Goal: Transaction & Acquisition: Purchase product/service

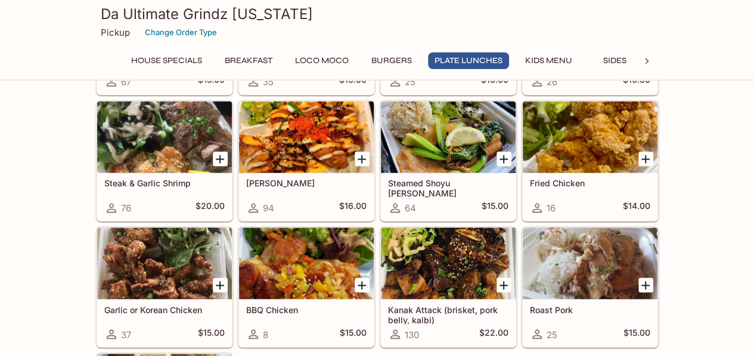
scroll to position [775, 0]
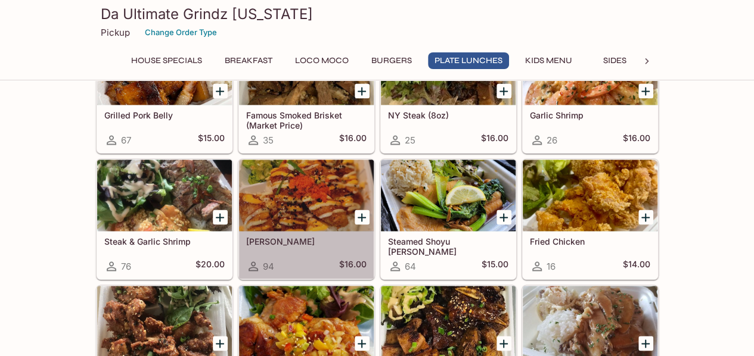
click at [333, 205] on div at bounding box center [306, 196] width 135 height 72
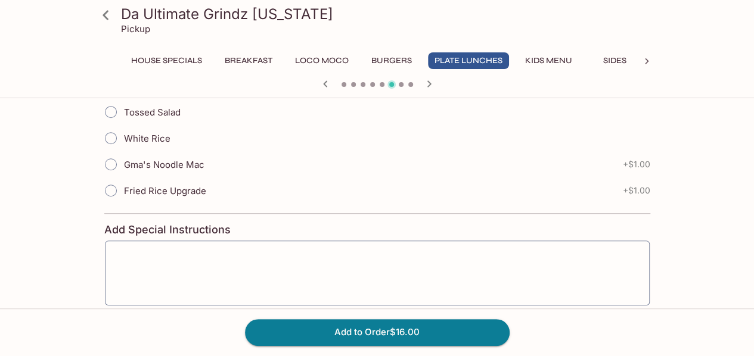
scroll to position [238, 0]
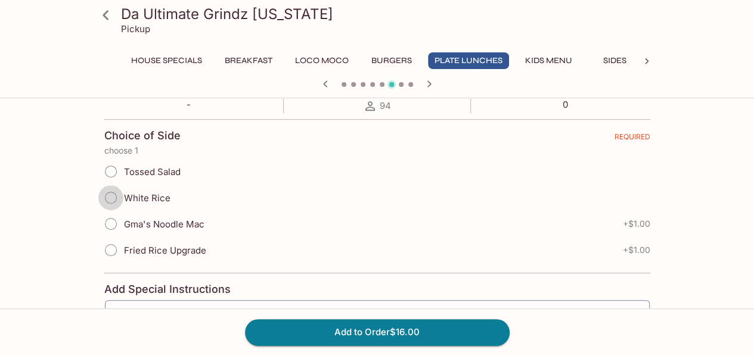
click at [111, 201] on input "White Rice" at bounding box center [110, 197] width 25 height 25
radio input "true"
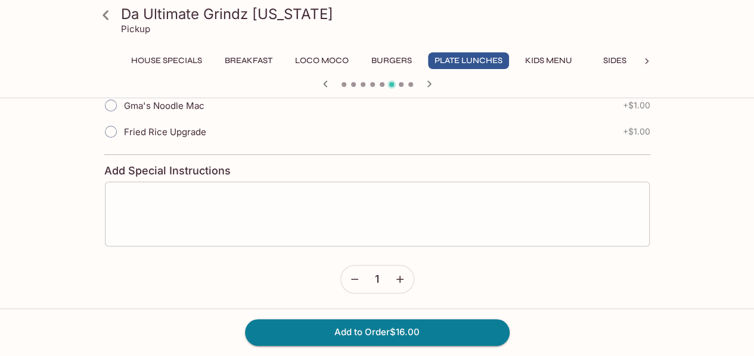
scroll to position [358, 0]
click at [443, 331] on button "Add to Order $16.00" at bounding box center [377, 333] width 265 height 26
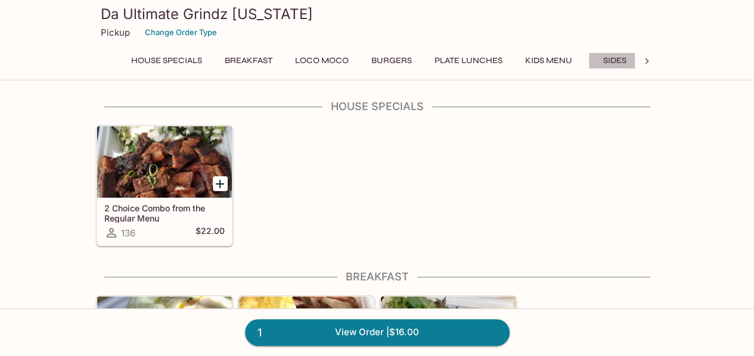
click at [618, 61] on button "Sides" at bounding box center [615, 60] width 54 height 17
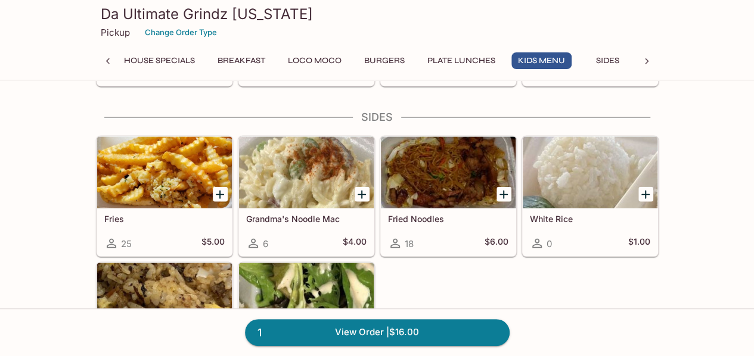
scroll to position [1394, 0]
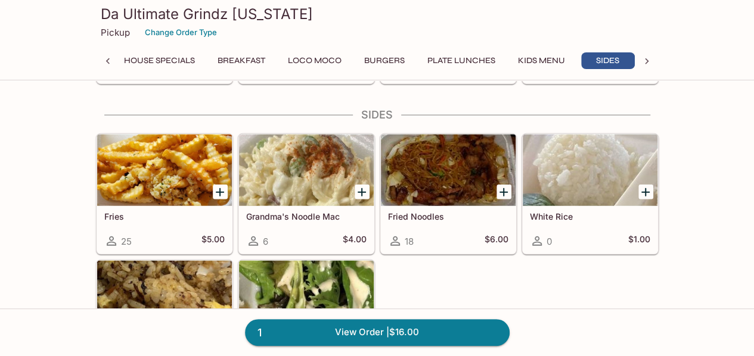
click at [216, 188] on icon "Add Fries" at bounding box center [220, 192] width 8 height 8
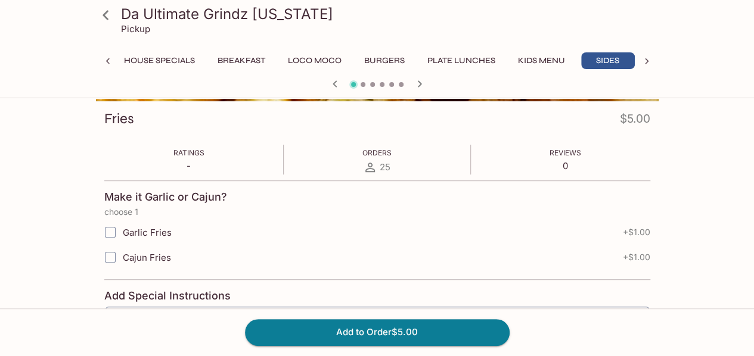
scroll to position [179, 0]
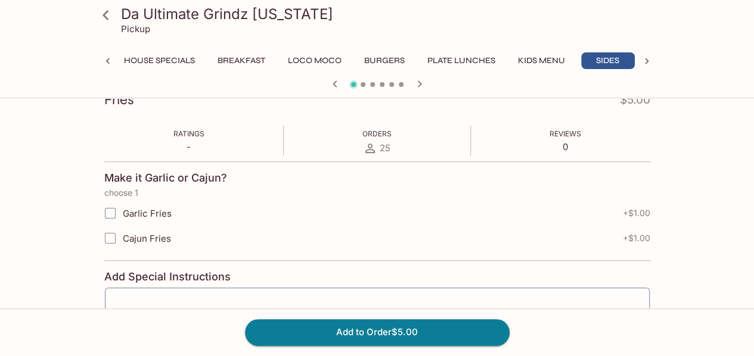
click at [132, 231] on label "Cajun Fries" at bounding box center [303, 238] width 411 height 25
click at [122, 231] on input "Cajun Fries" at bounding box center [110, 239] width 24 height 24
checkbox input "true"
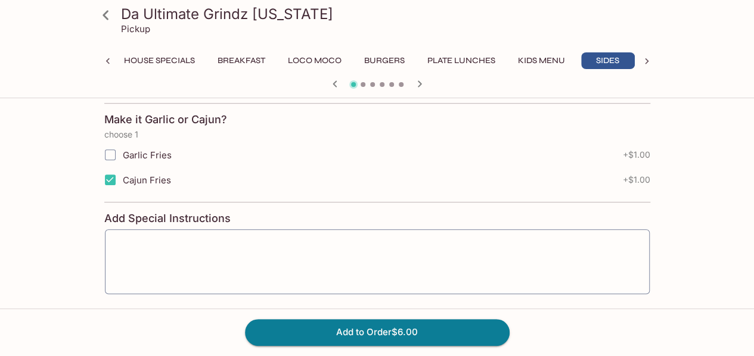
scroll to position [238, 0]
click at [379, 325] on button "Add to Order $6.00" at bounding box center [377, 333] width 265 height 26
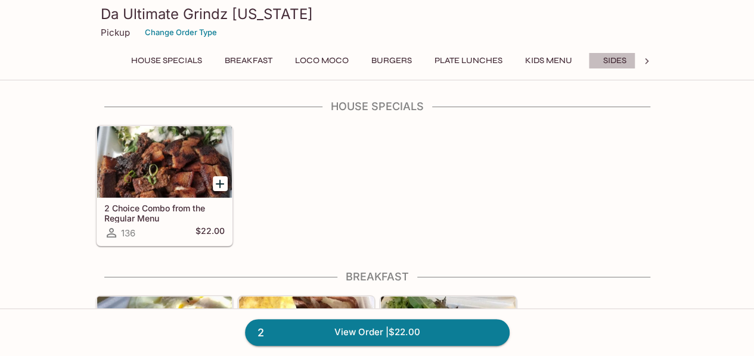
click at [609, 55] on button "Sides" at bounding box center [615, 60] width 54 height 17
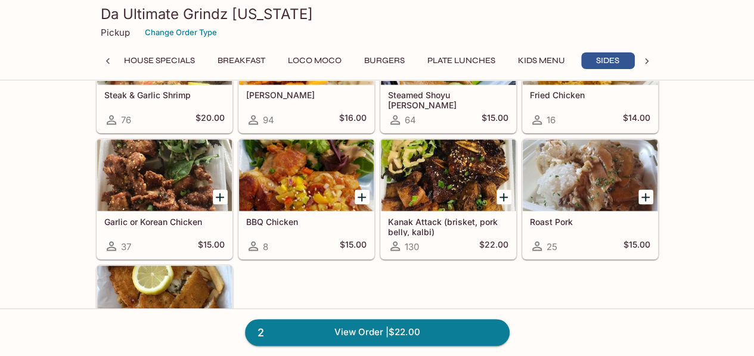
scroll to position [0, 7]
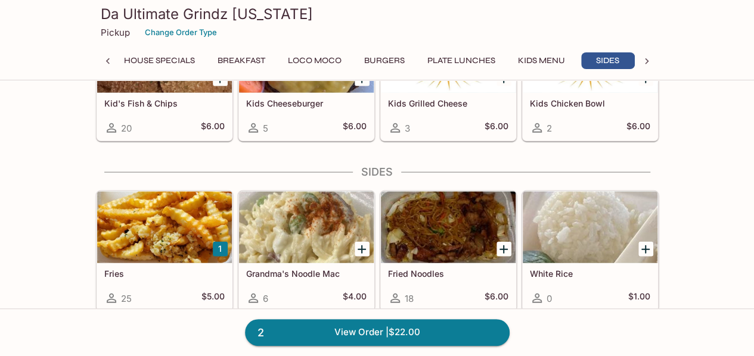
click at [646, 64] on icon at bounding box center [647, 61] width 12 height 12
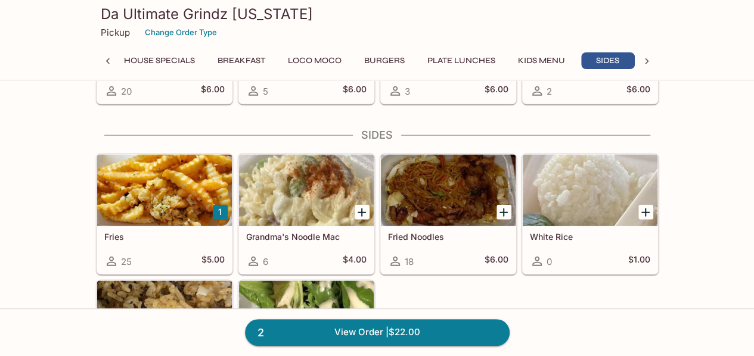
scroll to position [0, 70]
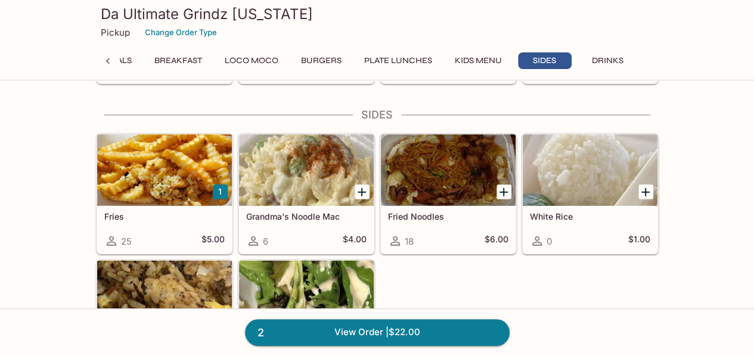
click at [597, 48] on div "Da Ultimate Grindz [US_STATE] Pickup Change Order Type House Specials Breakfast…" at bounding box center [377, 38] width 572 height 76
drag, startPoint x: 598, startPoint y: 57, endPoint x: 596, endPoint y: 66, distance: 9.3
click at [598, 58] on button "Drinks" at bounding box center [608, 60] width 54 height 17
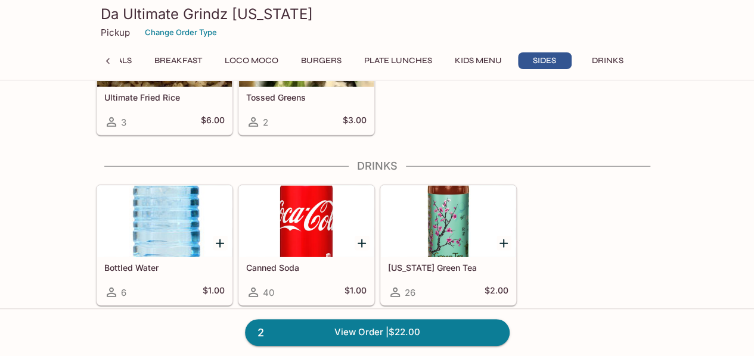
scroll to position [1282, 0]
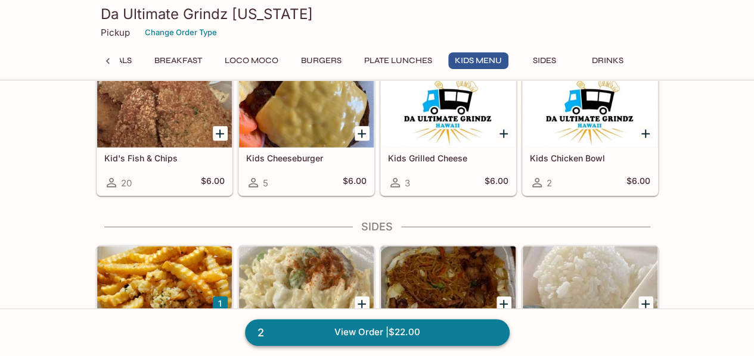
click at [423, 331] on link "2 View Order | $22.00" at bounding box center [377, 333] width 265 height 26
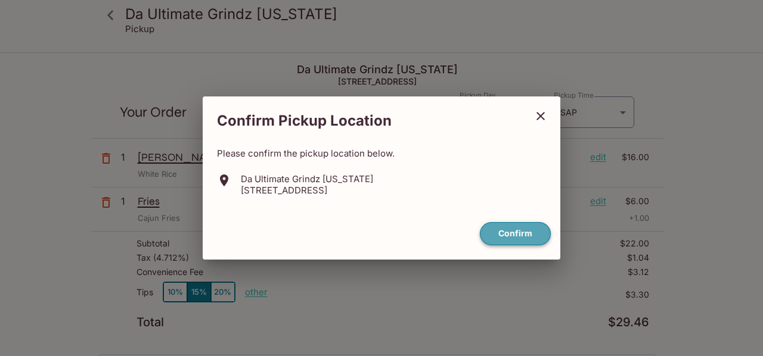
click at [510, 229] on button "Confirm" at bounding box center [515, 233] width 71 height 23
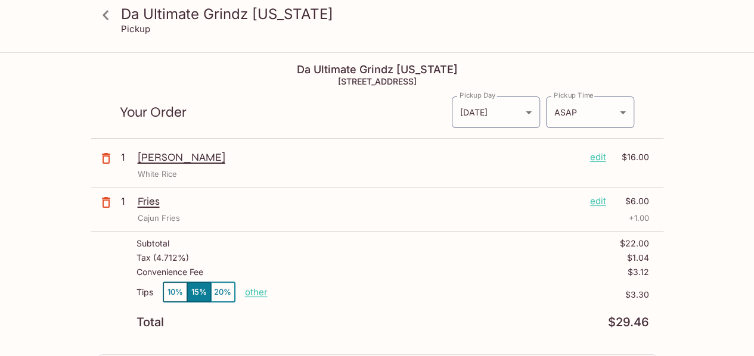
click at [169, 289] on button "10%" at bounding box center [175, 293] width 24 height 20
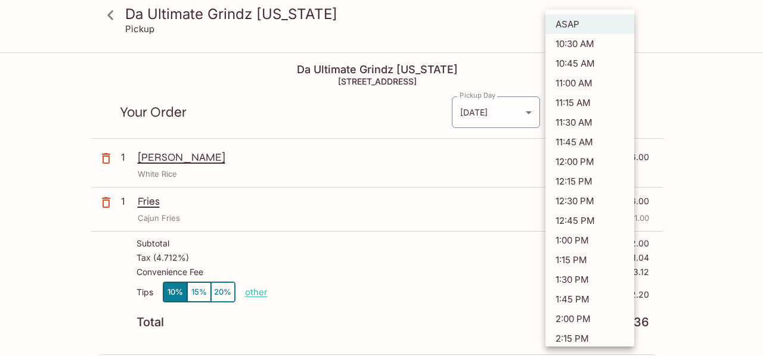
click at [566, 111] on body "Da Ultimate Grindz [US_STATE] Pickup Da Ultimate Grindz [US_STATE] [STREET_ADDR…" at bounding box center [381, 232] width 763 height 356
click at [588, 97] on li "11:15 AM" at bounding box center [589, 103] width 89 height 20
type input "[DATE]T21:15:18.000000Z"
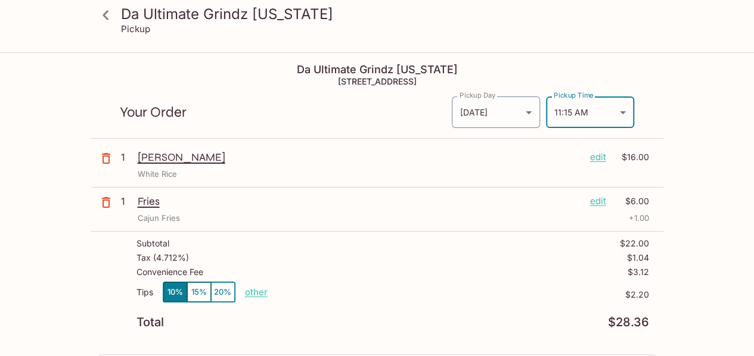
click at [704, 137] on div "Da Ultimate Grindz [US_STATE] Pickup Da Ultimate Grindz [US_STATE] [STREET_ADDR…" at bounding box center [377, 333] width 754 height 558
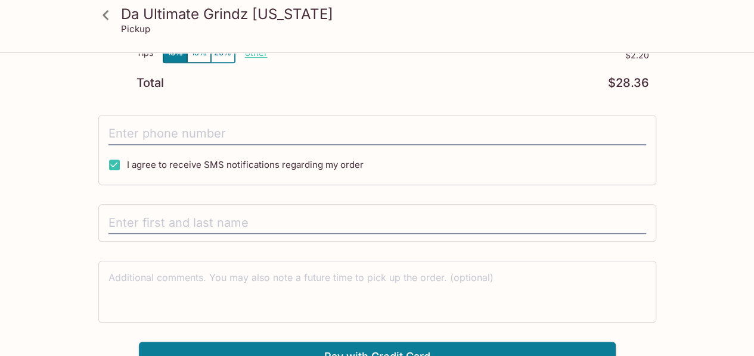
scroll to position [251, 0]
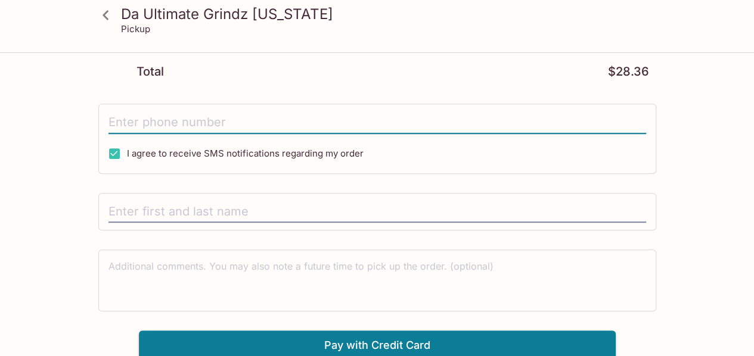
click at [196, 122] on input "tel" at bounding box center [377, 122] width 538 height 23
type input "[PHONE_NUMBER]"
click at [57, 131] on div "Da Ultimate Grindz [US_STATE] Pickup Da Ultimate Grindz [US_STATE] [STREET_ADDR…" at bounding box center [377, 82] width 754 height 558
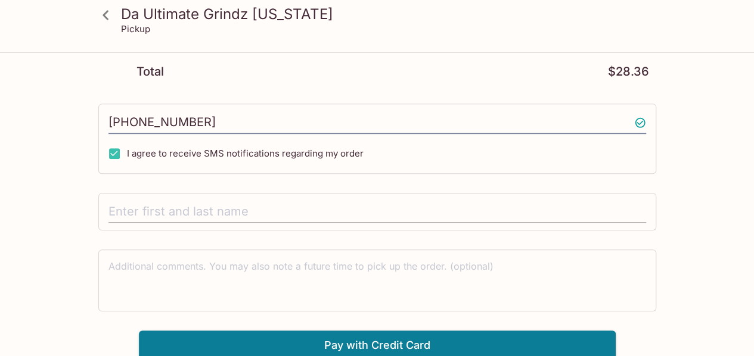
drag, startPoint x: 288, startPoint y: 190, endPoint x: 289, endPoint y: 201, distance: 10.8
click at [289, 201] on div "Da Ultimate Grindz [US_STATE] [STREET_ADDRESS] Your Order Pickup Day [DATE] [DA…" at bounding box center [377, 82] width 572 height 558
click at [289, 201] on input "text" at bounding box center [377, 212] width 538 height 23
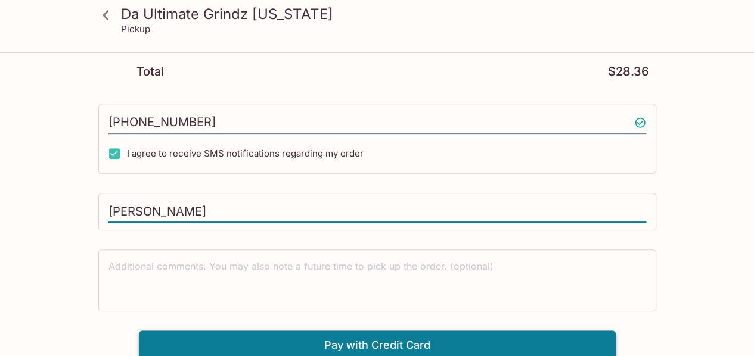
type input "[PERSON_NAME]"
click at [426, 339] on button "Pay with Credit Card" at bounding box center [377, 346] width 477 height 30
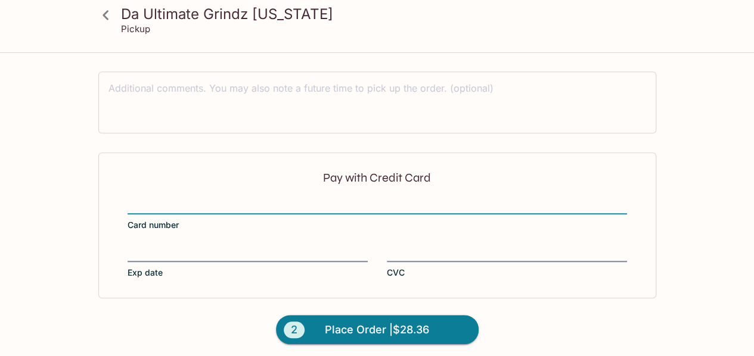
scroll to position [430, 0]
